Goal: Information Seeking & Learning: Learn about a topic

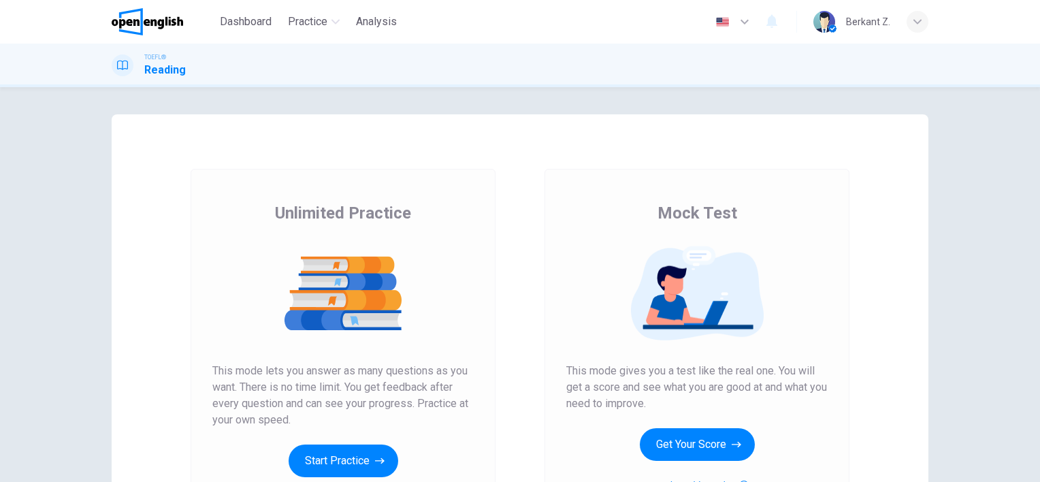
scroll to position [68, 0]
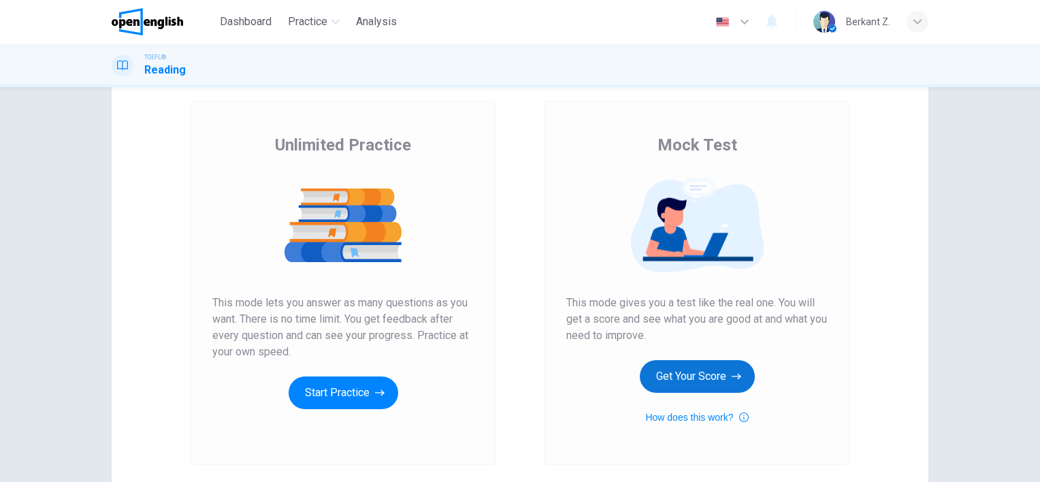
click at [655, 384] on button "Get Your Score" at bounding box center [697, 376] width 115 height 33
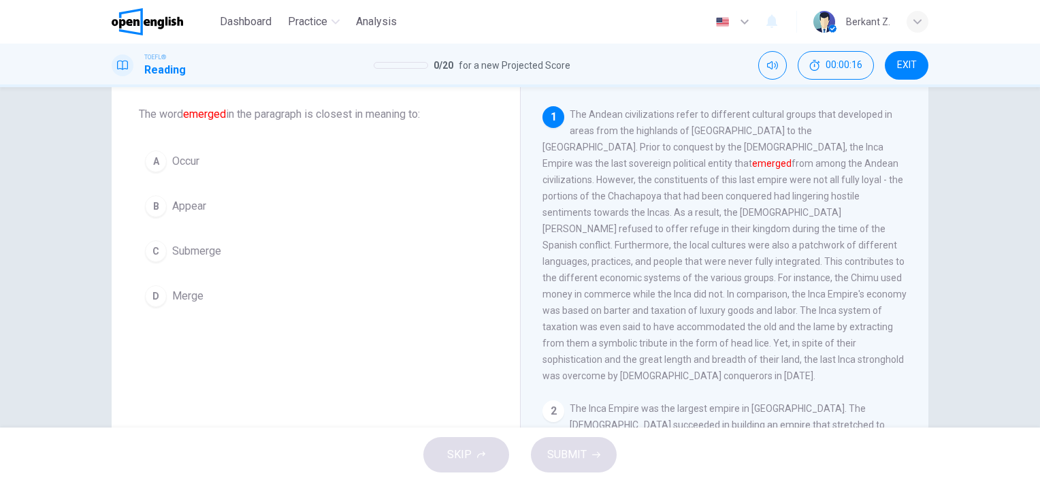
drag, startPoint x: 621, startPoint y: 112, endPoint x: 664, endPoint y: 113, distance: 42.9
click at [664, 113] on span "The Andean civilizations refer to different cultural groups that developed in a…" at bounding box center [724, 245] width 364 height 272
drag, startPoint x: 664, startPoint y: 113, endPoint x: 611, endPoint y: 115, distance: 52.4
click at [611, 115] on span "The Andean civilizations refer to different cultural groups that developed in a…" at bounding box center [724, 245] width 364 height 272
drag, startPoint x: 698, startPoint y: 146, endPoint x: 786, endPoint y: 150, distance: 88.6
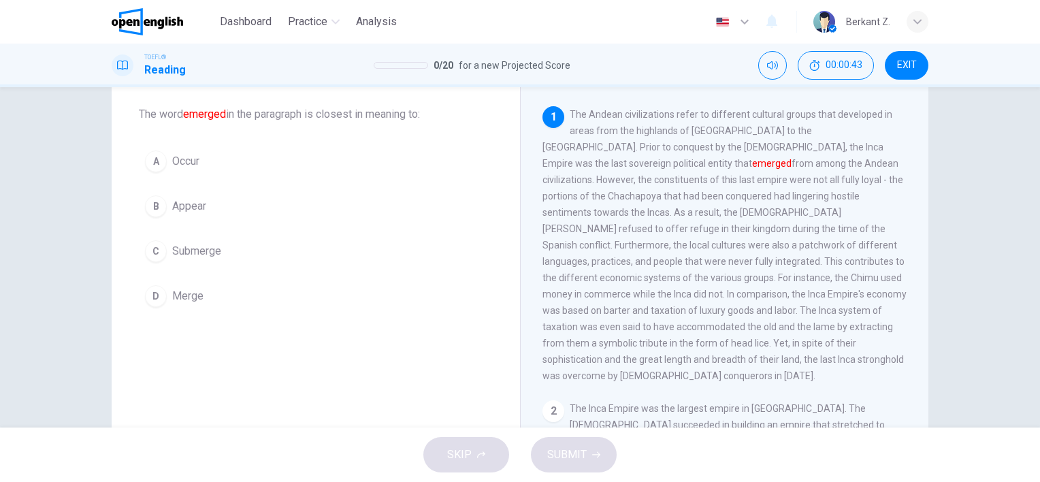
click at [784, 150] on span "The Andean civilizations refer to different cultural groups that developed in a…" at bounding box center [724, 245] width 364 height 272
click at [182, 165] on span "Occur" at bounding box center [185, 161] width 27 height 16
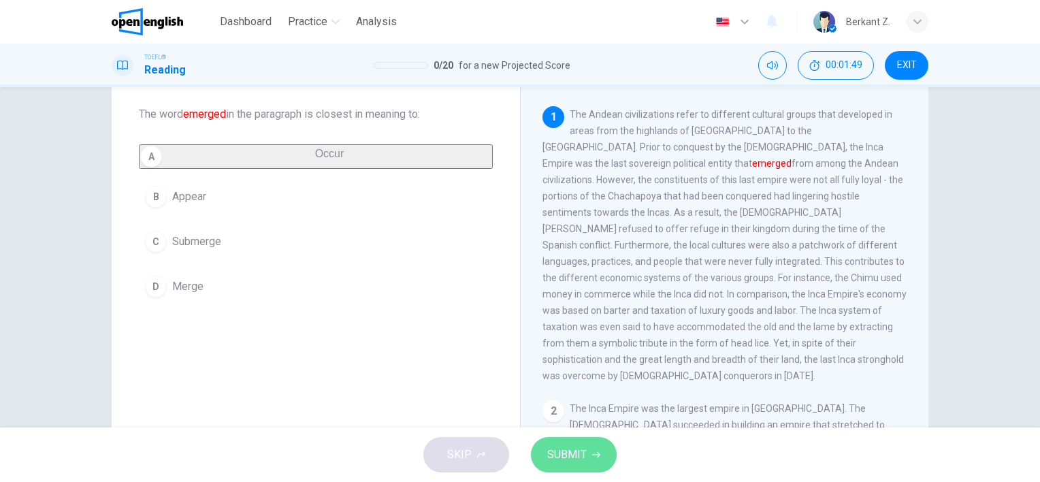
click at [553, 447] on span "SUBMIT" at bounding box center [566, 454] width 39 height 19
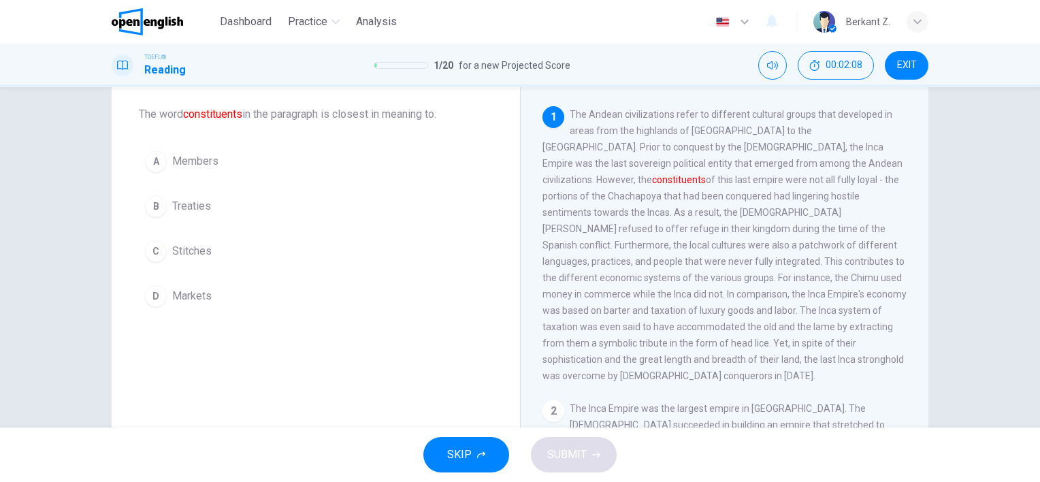
click at [216, 154] on button "A Members" at bounding box center [316, 161] width 354 height 34
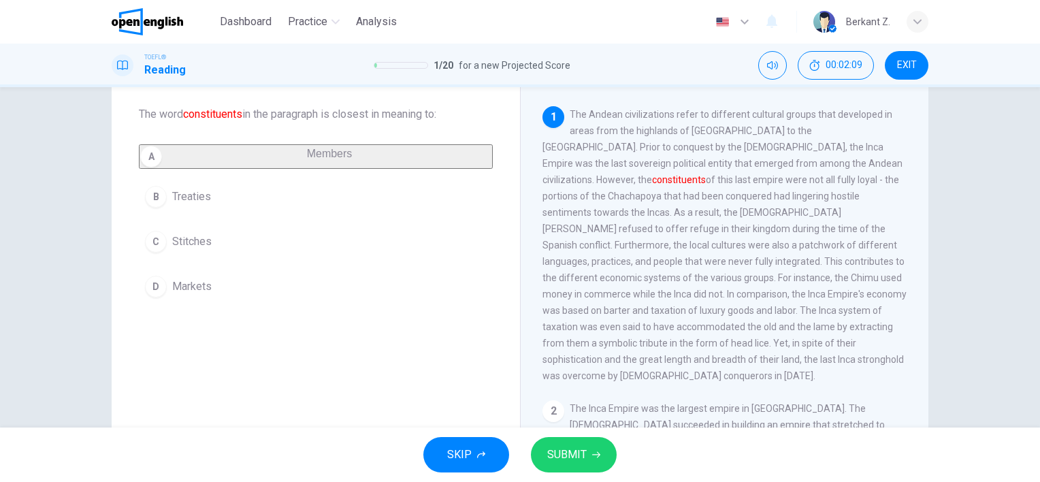
click at [566, 452] on span "SUBMIT" at bounding box center [566, 454] width 39 height 19
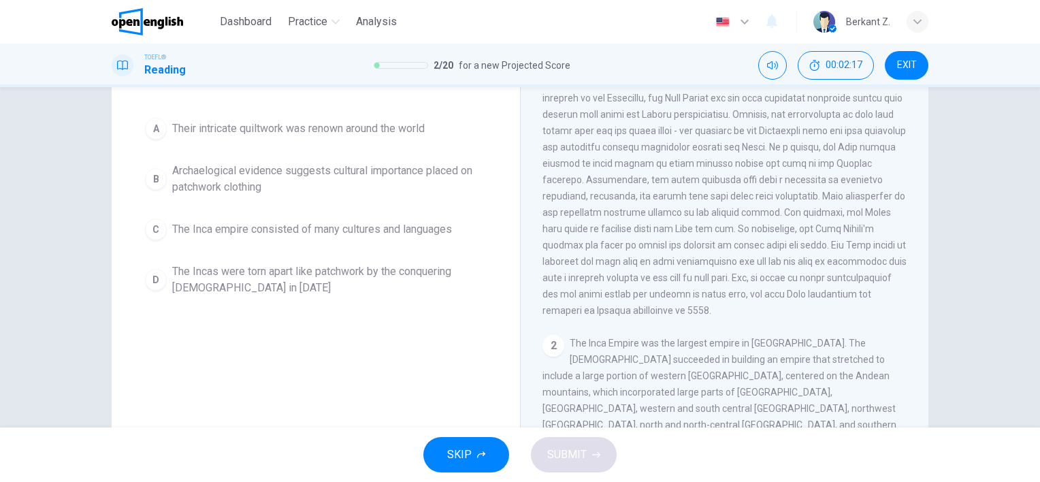
scroll to position [136, 0]
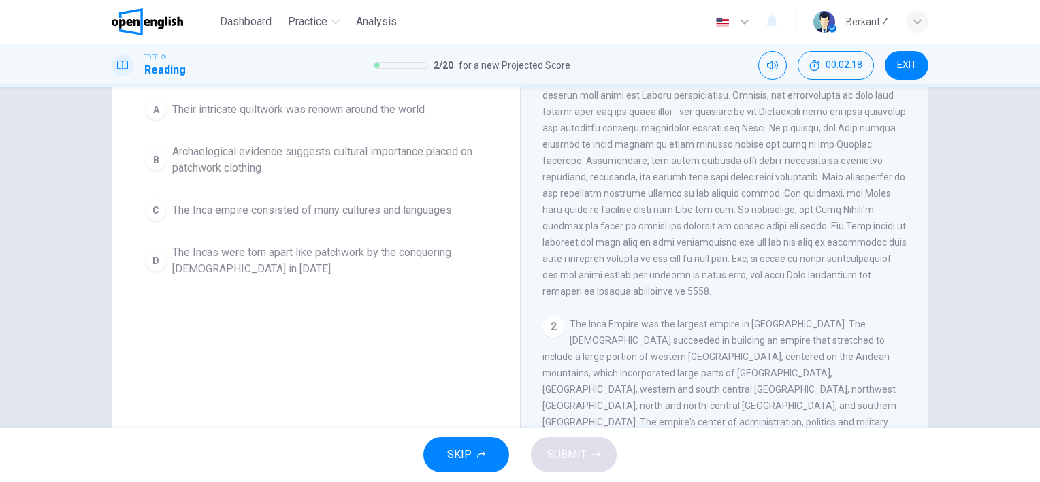
click at [553, 338] on div "2" at bounding box center [553, 327] width 22 height 22
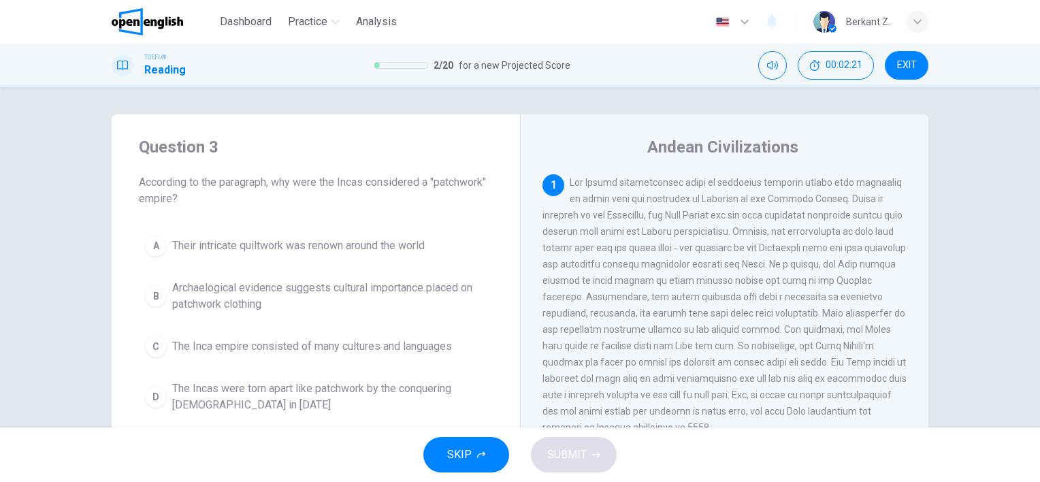
scroll to position [68, 0]
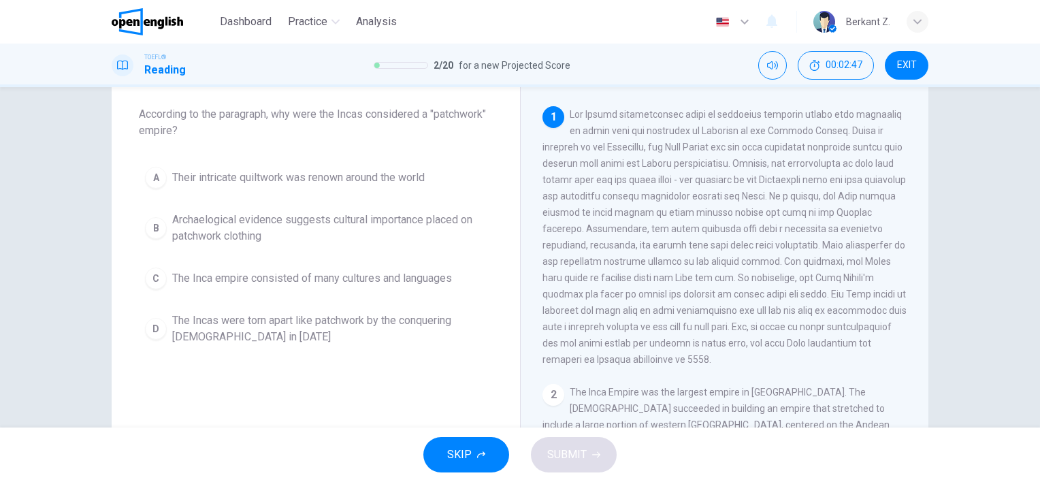
drag, startPoint x: 670, startPoint y: 168, endPoint x: 719, endPoint y: 171, distance: 49.1
click at [715, 172] on div "1" at bounding box center [724, 236] width 365 height 261
drag, startPoint x: 186, startPoint y: 128, endPoint x: 139, endPoint y: 131, distance: 47.7
click at [139, 131] on span "According to the paragraph, why were the Incas considered a "patchwork" empire?" at bounding box center [316, 122] width 354 height 33
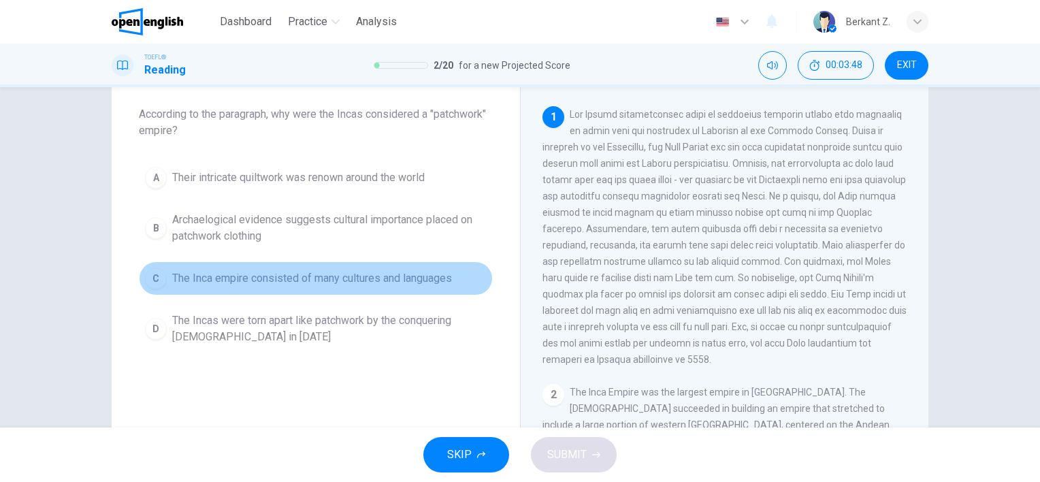
click at [361, 282] on span "The Inca empire consisted of many cultures and languages" at bounding box center [312, 278] width 280 height 16
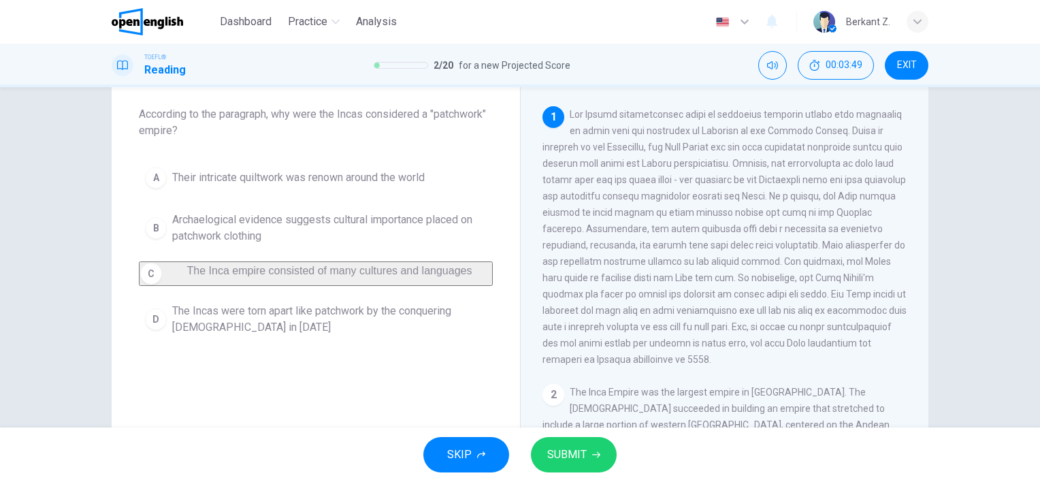
click at [575, 455] on span "SUBMIT" at bounding box center [566, 454] width 39 height 19
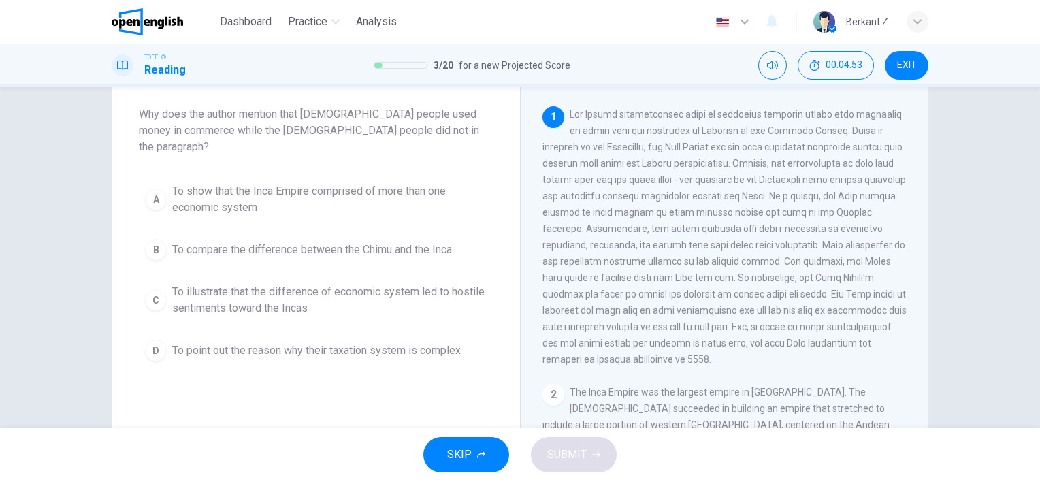
click at [389, 183] on span "To show that the Inca Empire comprised of more than one economic system" at bounding box center [329, 199] width 314 height 33
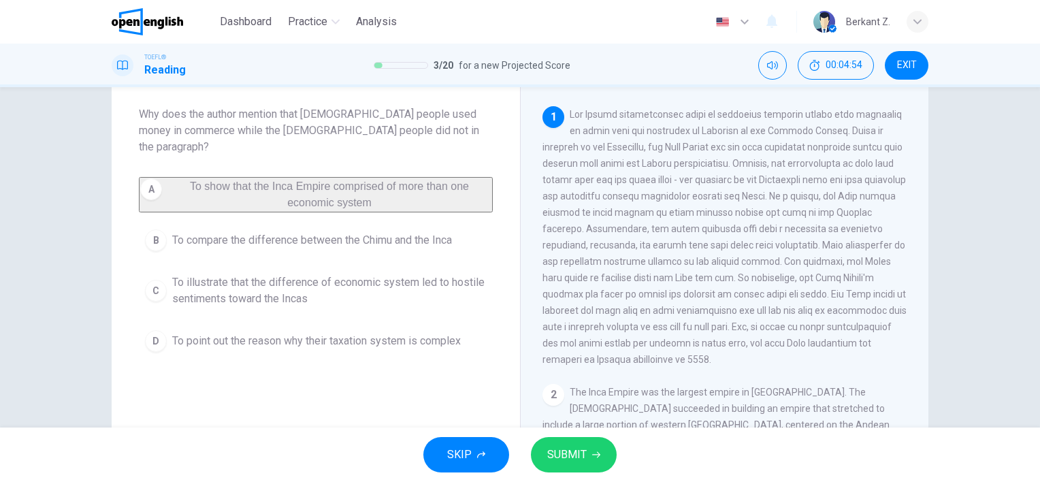
click at [555, 449] on span "SUBMIT" at bounding box center [566, 454] width 39 height 19
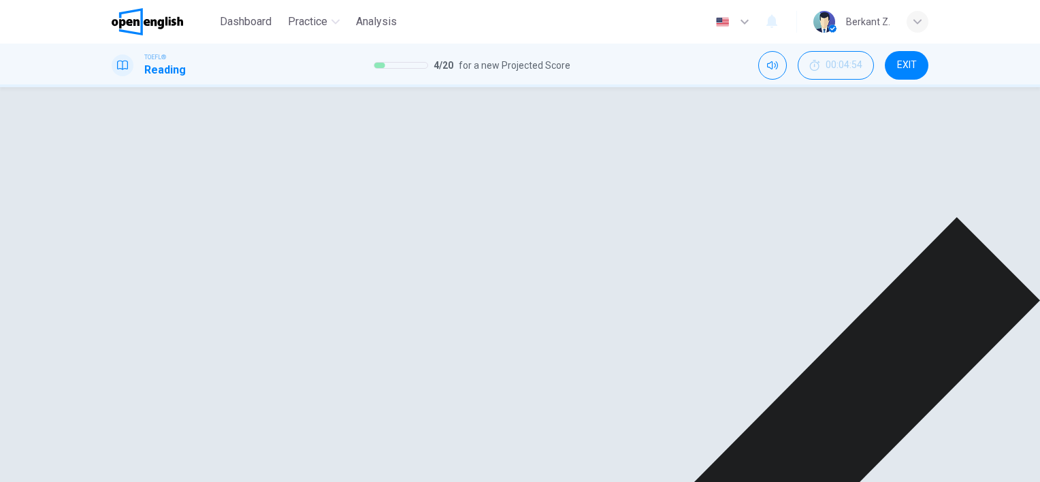
drag, startPoint x: 691, startPoint y: 468, endPoint x: 702, endPoint y: 468, distance: 10.9
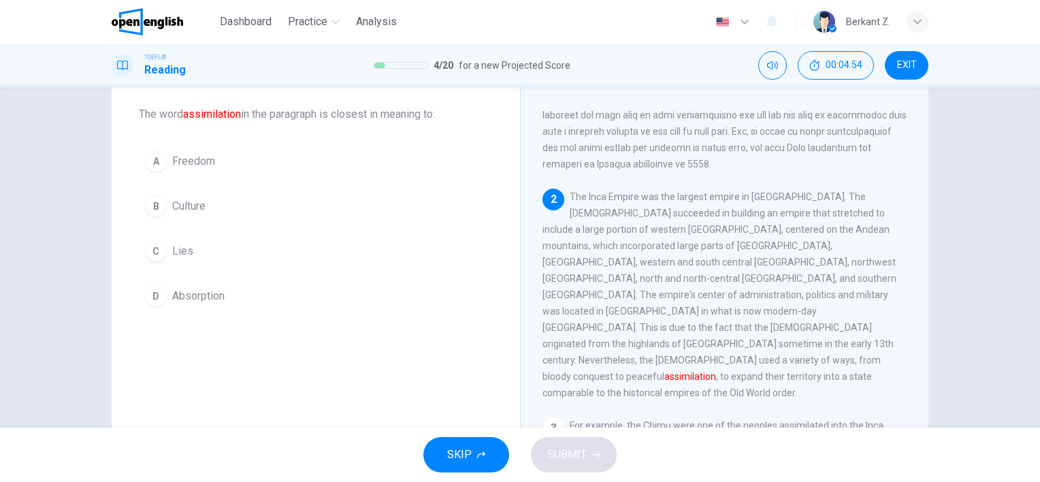
scroll to position [199, 0]
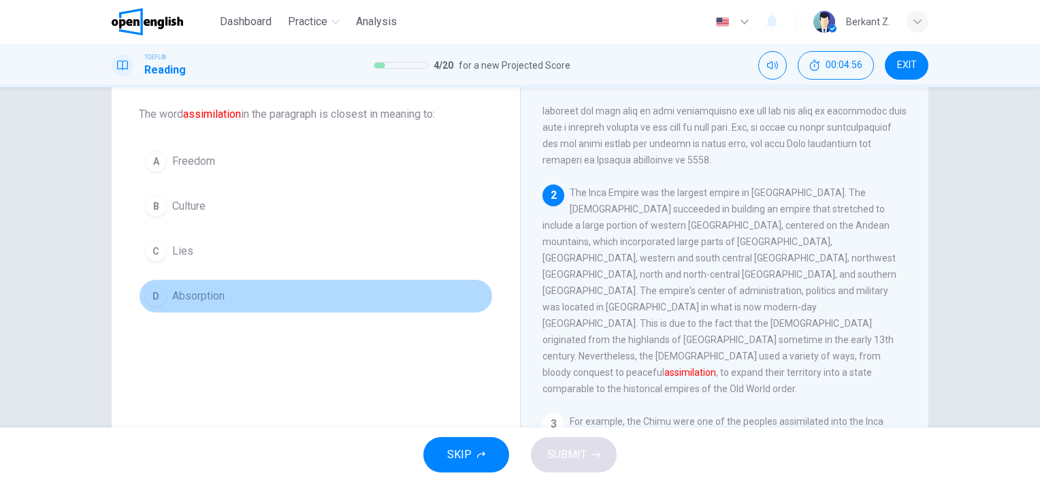
drag, startPoint x: 201, startPoint y: 300, endPoint x: 259, endPoint y: 322, distance: 61.2
click at [201, 300] on span "Absorption" at bounding box center [198, 296] width 52 height 16
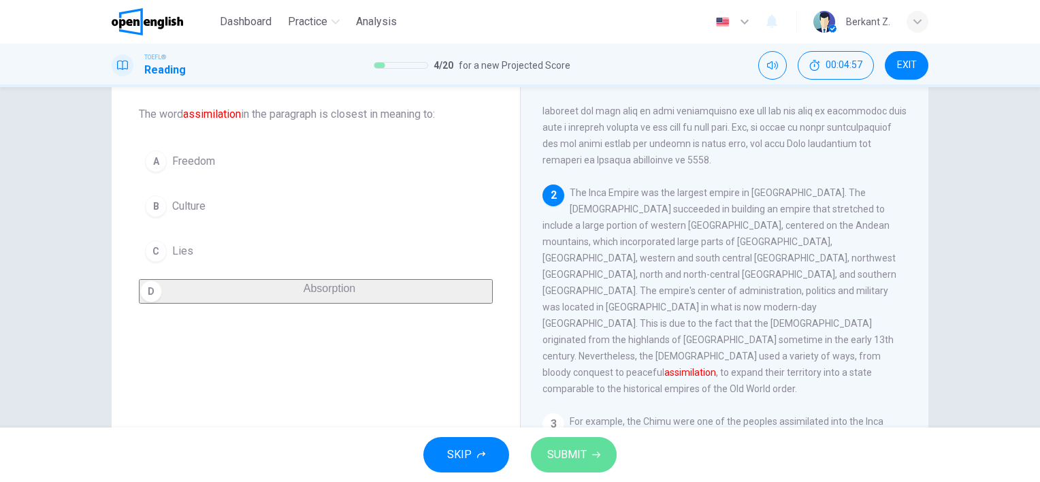
click at [552, 461] on span "SUBMIT" at bounding box center [566, 454] width 39 height 19
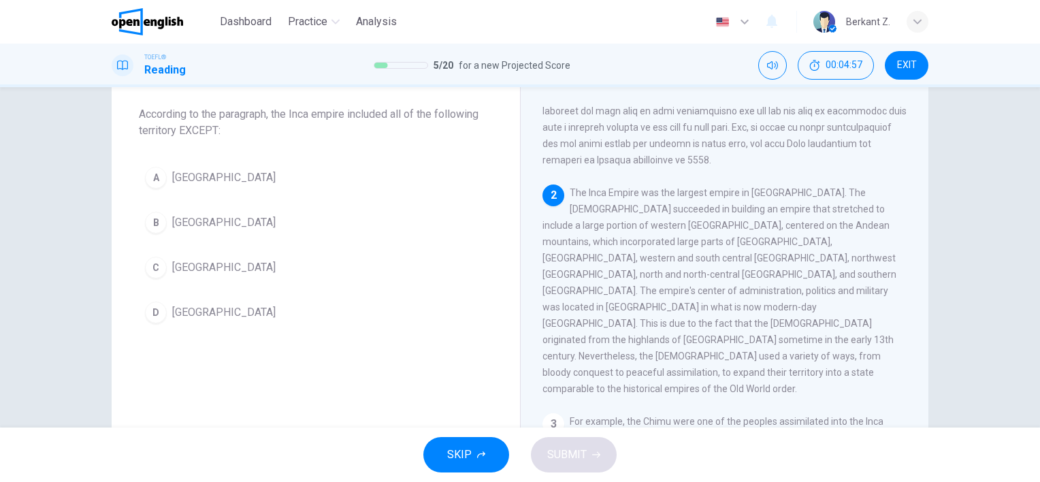
scroll to position [286, 0]
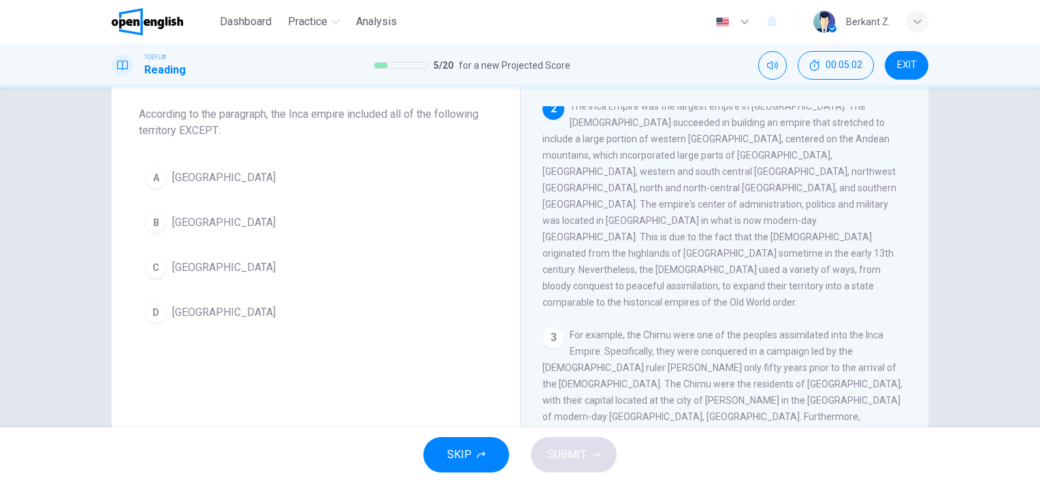
drag, startPoint x: 172, startPoint y: 129, endPoint x: 148, endPoint y: 116, distance: 27.1
click at [131, 129] on div "Question 6 According to the paragraph, the Inca empire included all of the foll…" at bounding box center [316, 198] width 408 height 305
click at [290, 225] on button "B [GEOGRAPHIC_DATA]" at bounding box center [316, 223] width 354 height 34
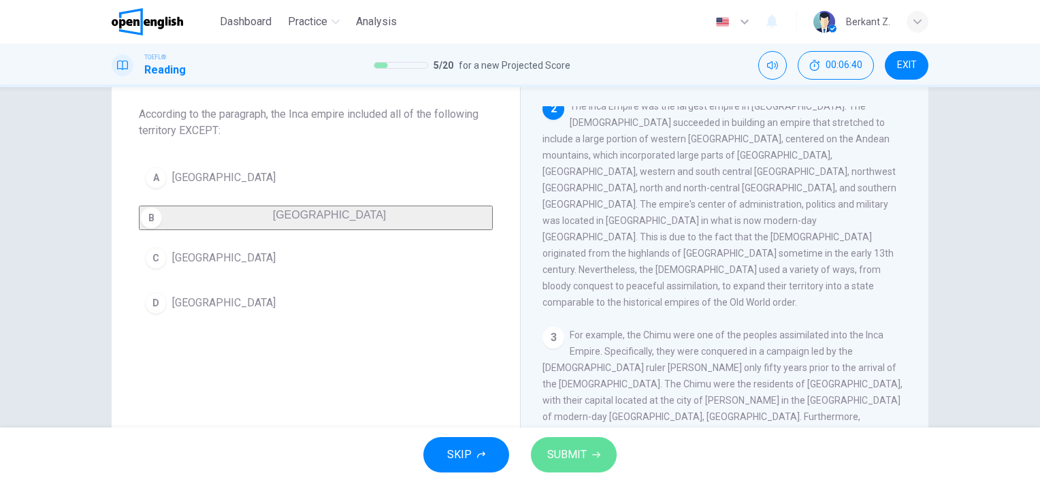
click at [580, 453] on span "SUBMIT" at bounding box center [566, 454] width 39 height 19
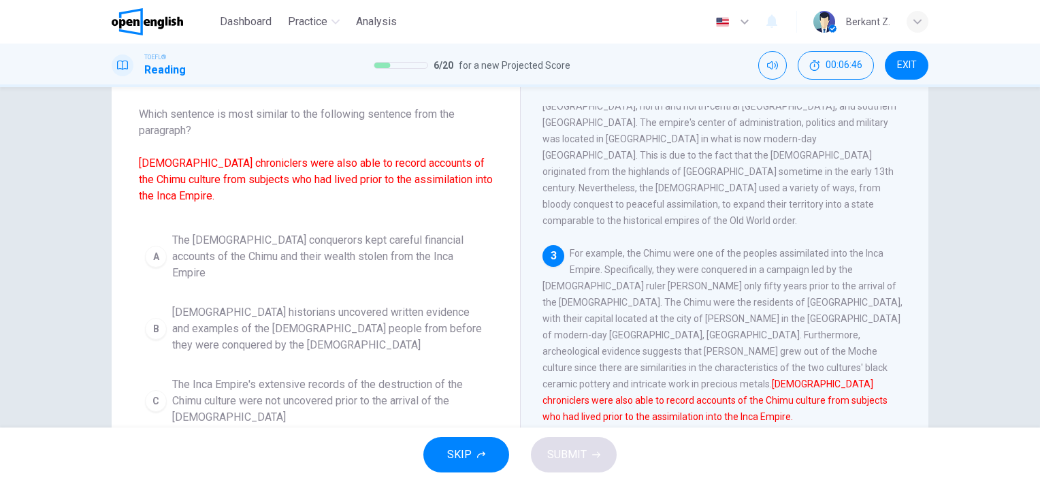
scroll to position [136, 0]
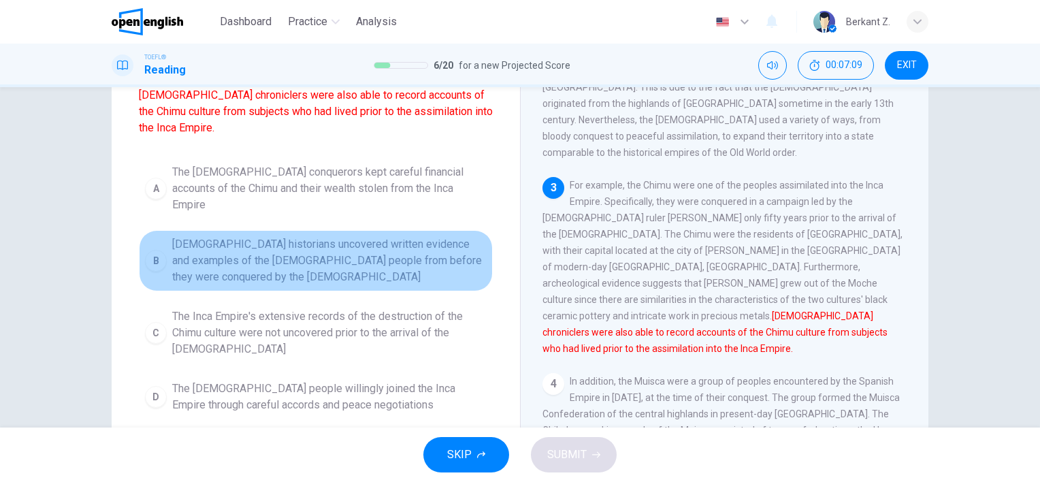
click at [305, 247] on span "[DEMOGRAPHIC_DATA] historians uncovered written evidence and examples of the [D…" at bounding box center [329, 260] width 314 height 49
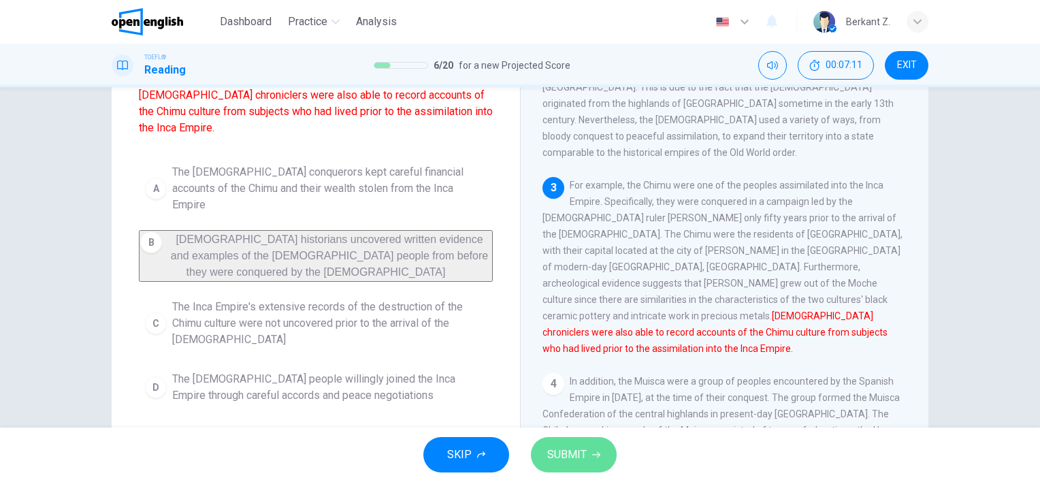
click at [565, 451] on span "SUBMIT" at bounding box center [566, 454] width 39 height 19
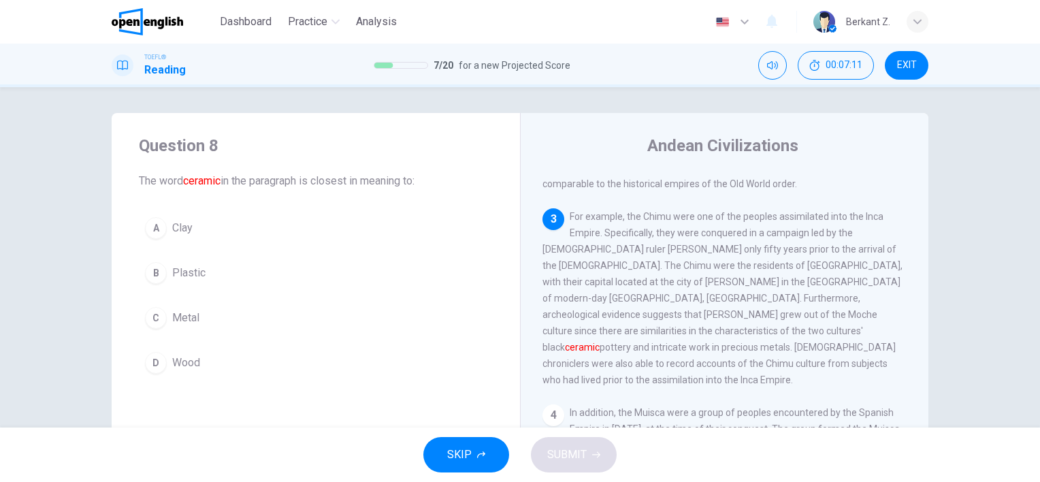
scroll to position [0, 0]
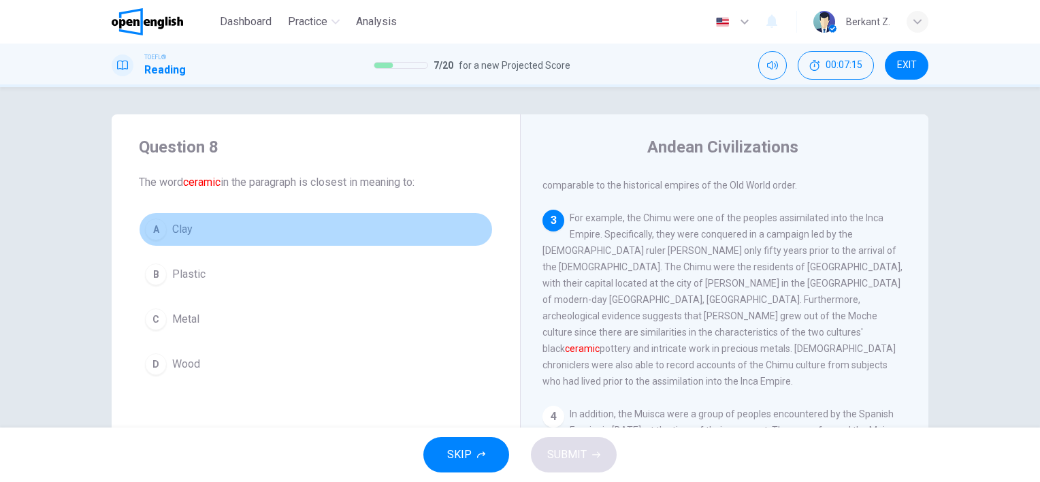
click at [282, 222] on button "A Clay" at bounding box center [316, 229] width 354 height 34
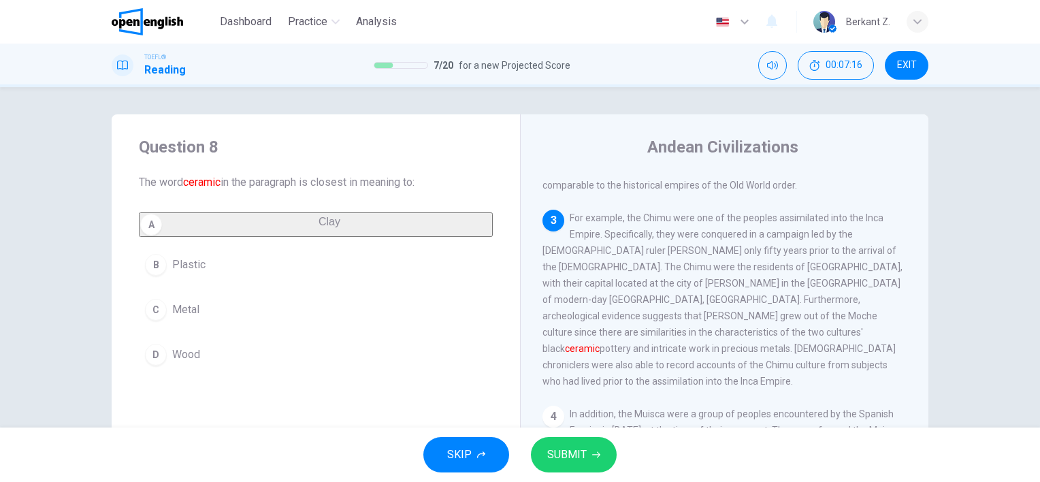
click at [572, 442] on button "SUBMIT" at bounding box center [574, 454] width 86 height 35
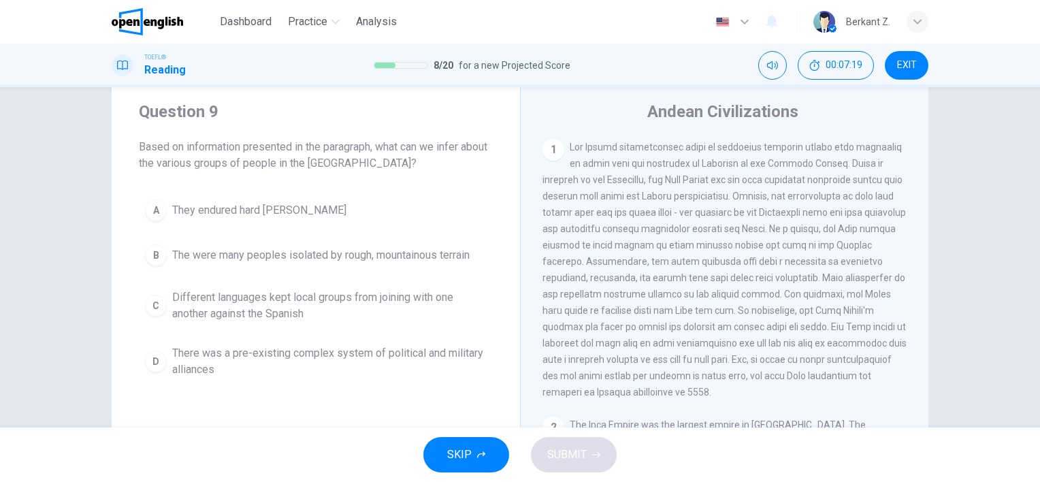
scroll to position [68, 0]
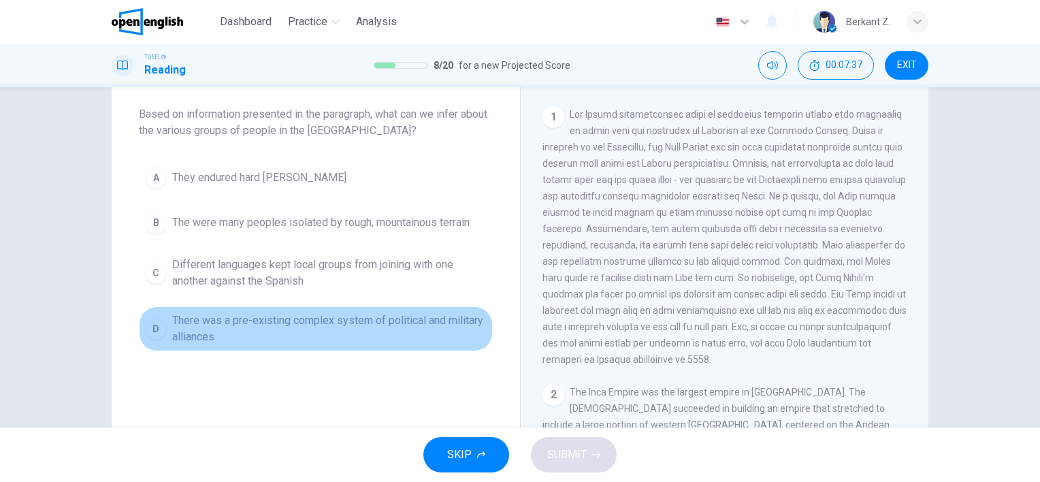
click at [347, 332] on span "There was a pre-existing complex system of political and military alliances" at bounding box center [329, 328] width 314 height 33
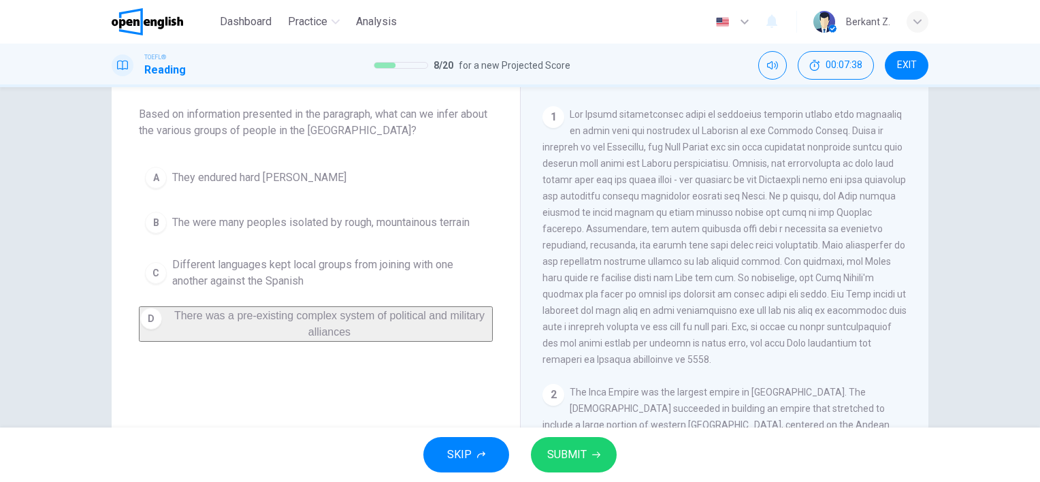
click at [547, 455] on span "SUBMIT" at bounding box center [566, 454] width 39 height 19
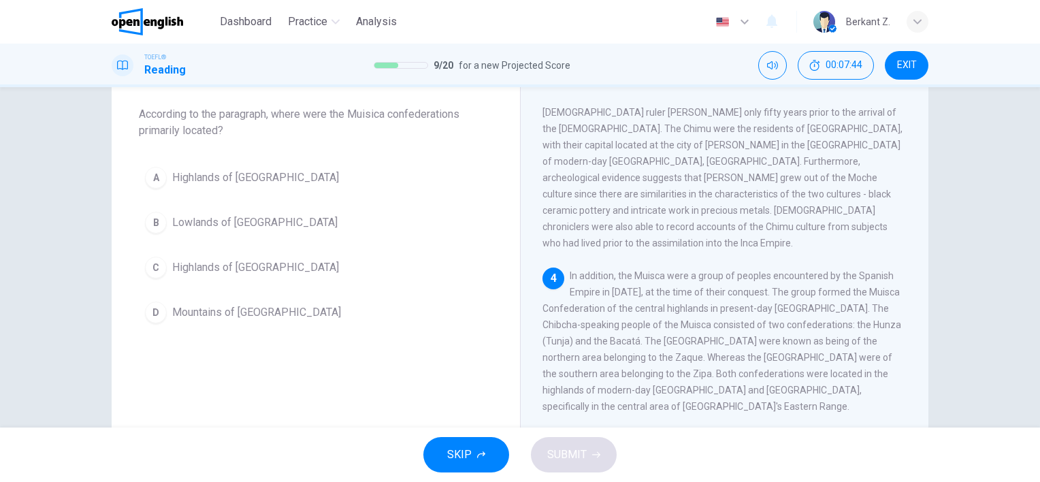
scroll to position [587, 0]
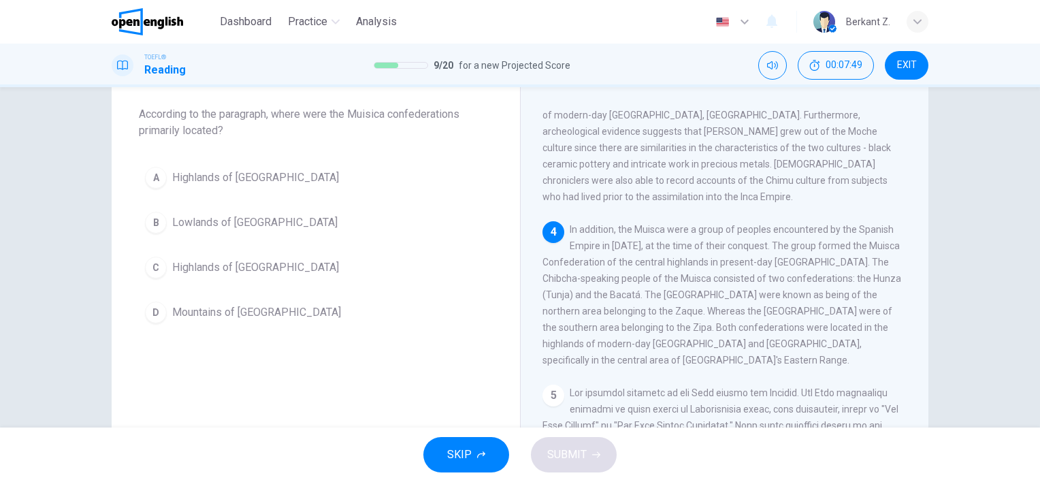
drag, startPoint x: 768, startPoint y: 167, endPoint x: 800, endPoint y: 165, distance: 32.8
click at [805, 224] on span "In addition, the Muisca were a group of peoples encountered by the Spanish Empi…" at bounding box center [721, 295] width 359 height 142
click at [259, 269] on span "Highlands of [GEOGRAPHIC_DATA]" at bounding box center [255, 267] width 167 height 16
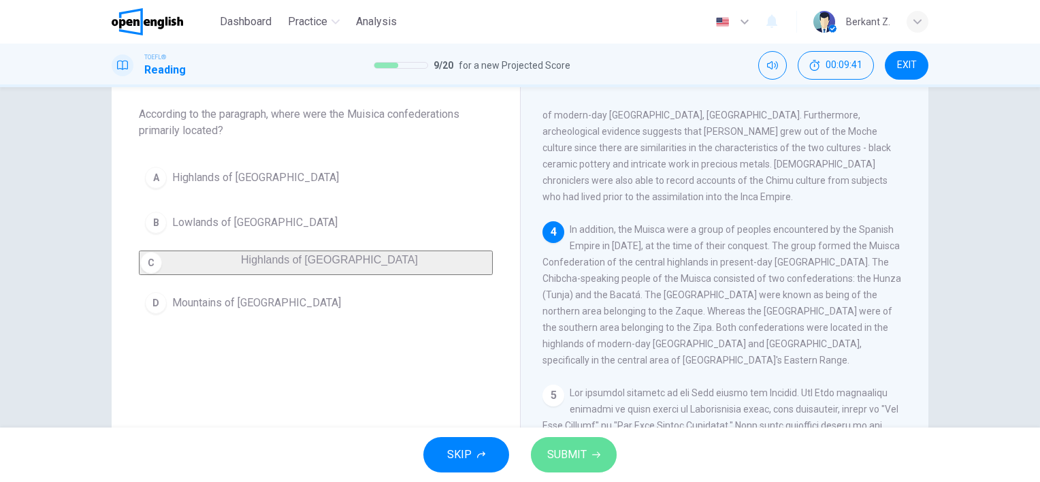
click at [587, 451] on button "SUBMIT" at bounding box center [574, 454] width 86 height 35
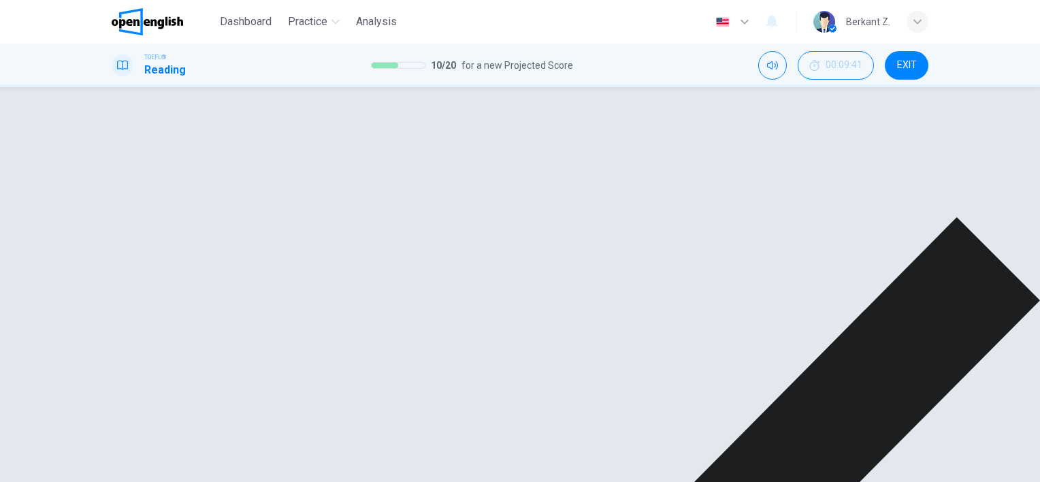
scroll to position [68, 0]
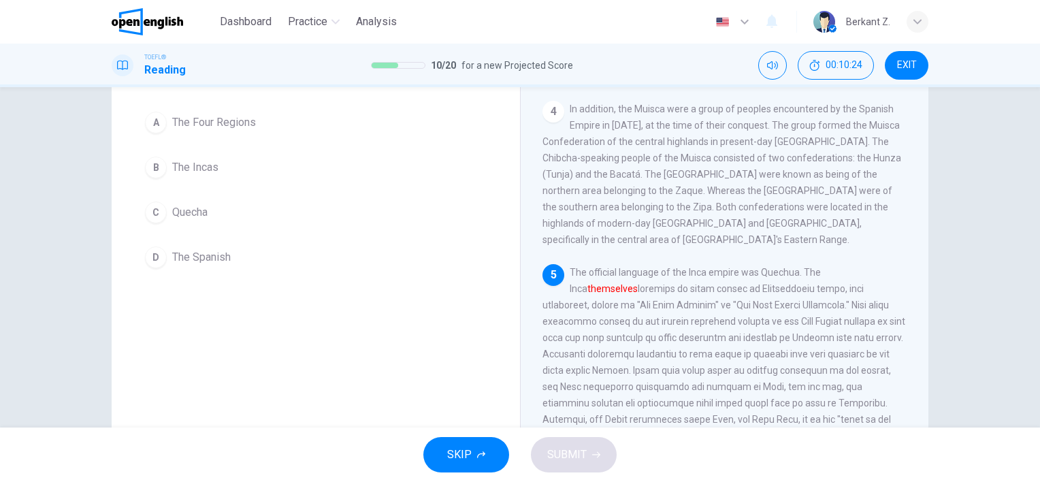
scroll to position [136, 0]
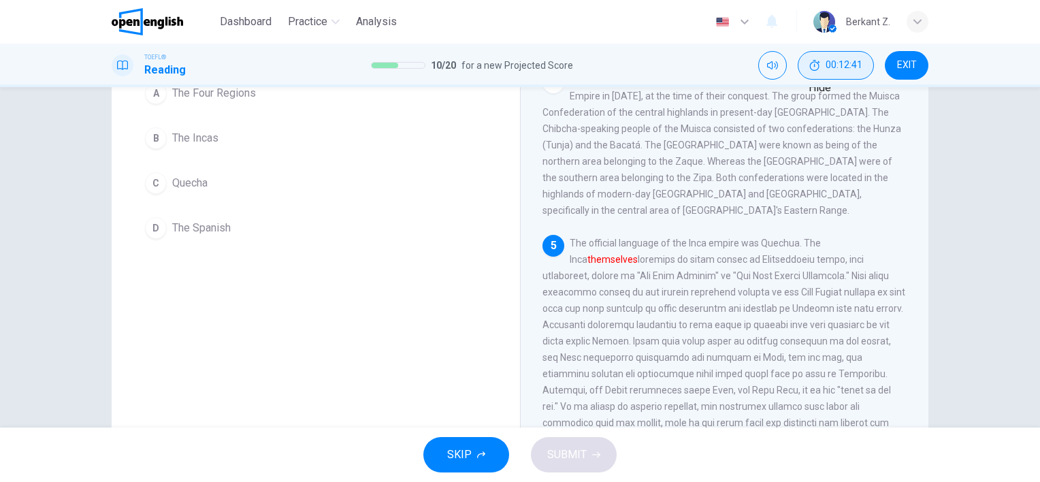
click at [835, 77] on button "00:12:41" at bounding box center [836, 65] width 76 height 29
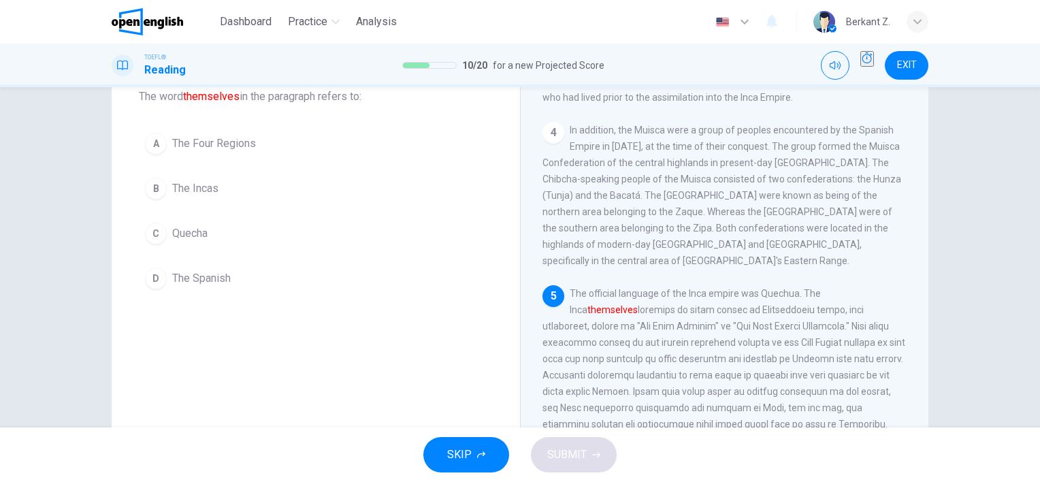
scroll to position [51, 0]
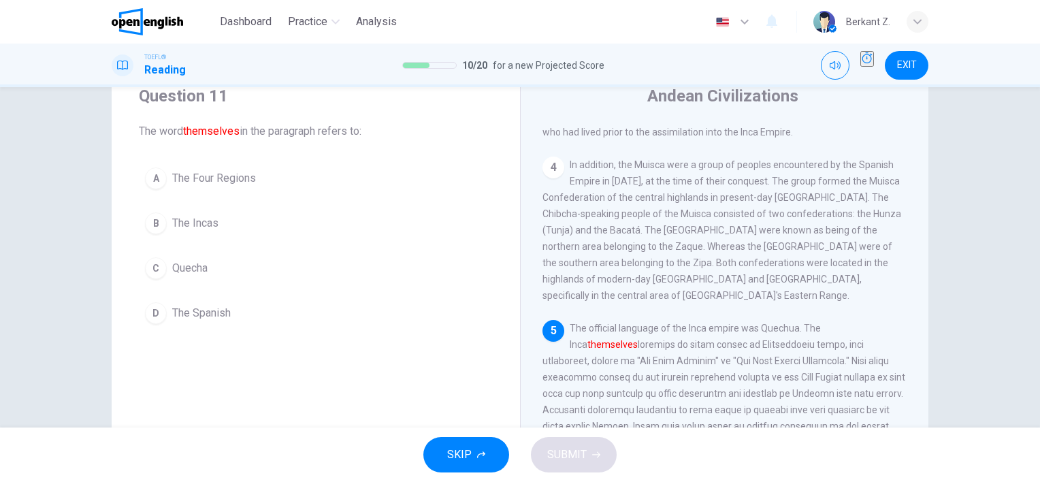
click at [199, 236] on button "B The Incas" at bounding box center [316, 223] width 354 height 34
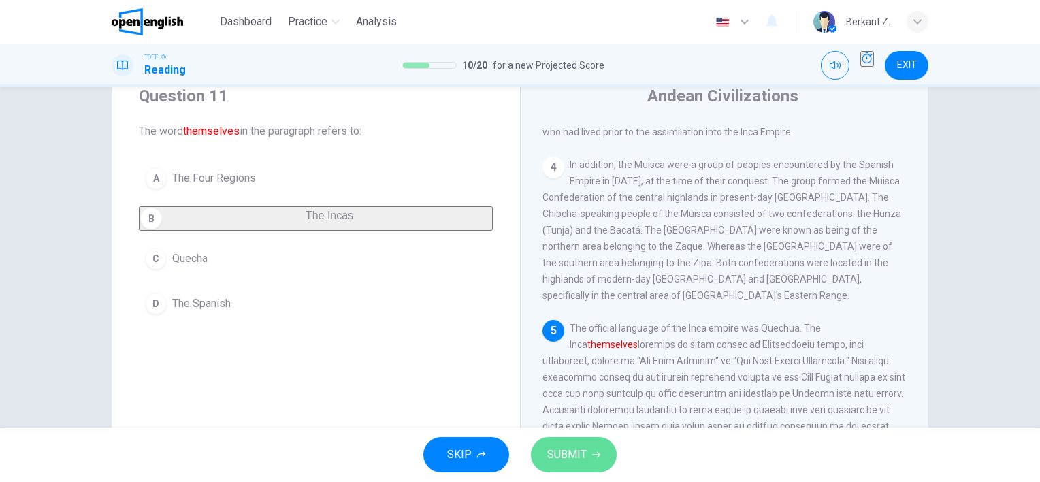
click at [543, 448] on button "SUBMIT" at bounding box center [574, 454] width 86 height 35
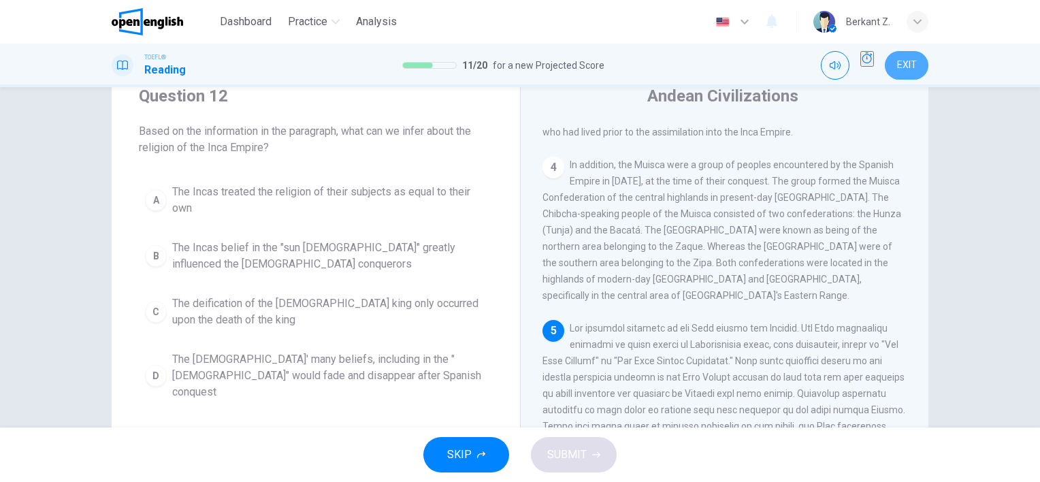
click at [894, 54] on button "EXIT" at bounding box center [907, 65] width 44 height 29
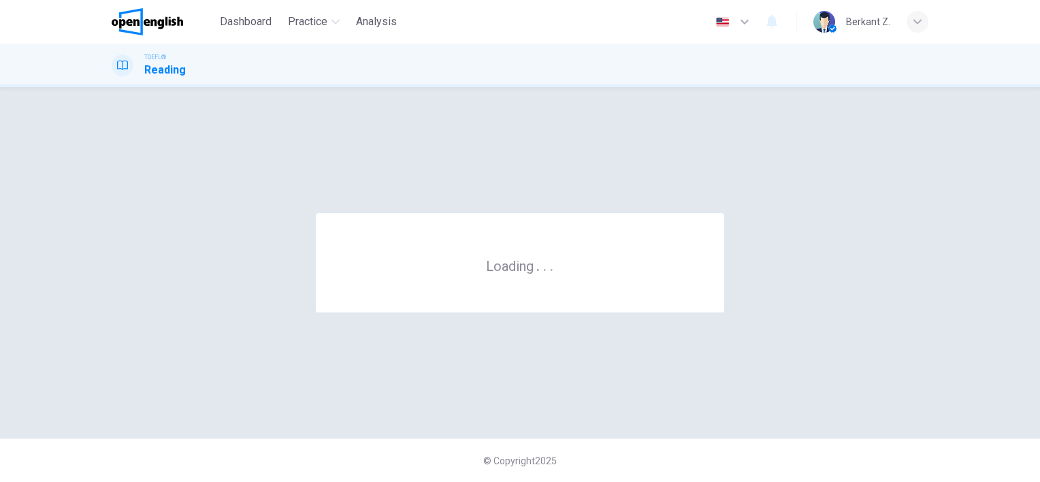
scroll to position [0, 0]
